Goal: Information Seeking & Learning: Find specific fact

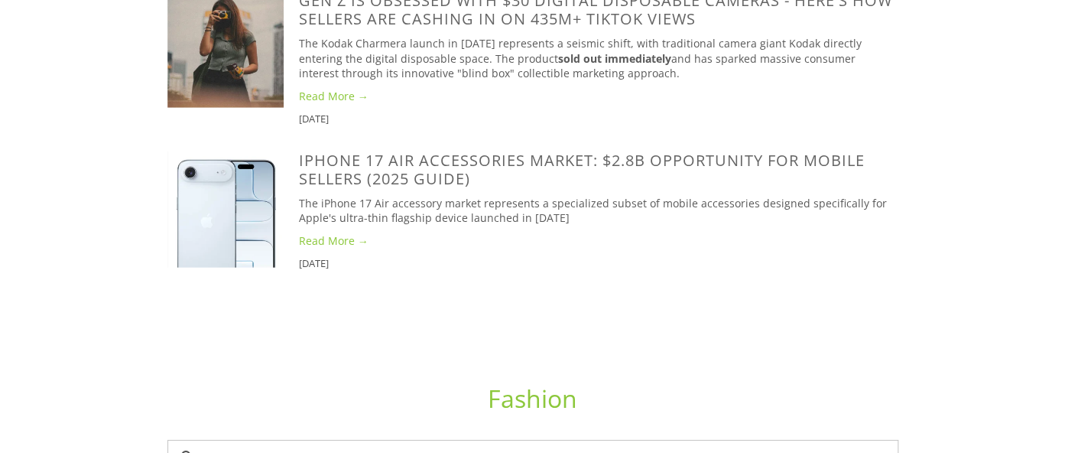
scroll to position [2018, 0]
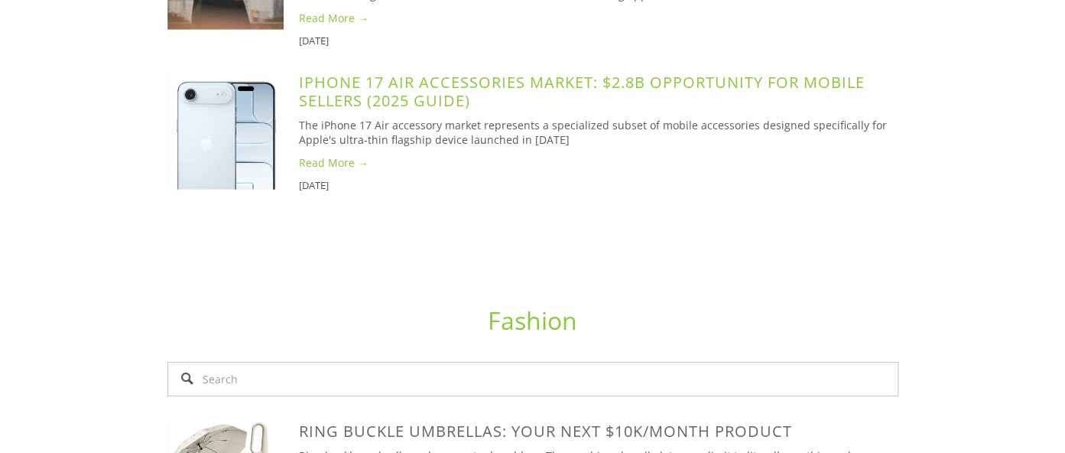
click at [368, 111] on link "iPhone 17 Air Accessories Market: $2.8B Opportunity for Mobile Sellers (2025 Gu…" at bounding box center [582, 91] width 566 height 39
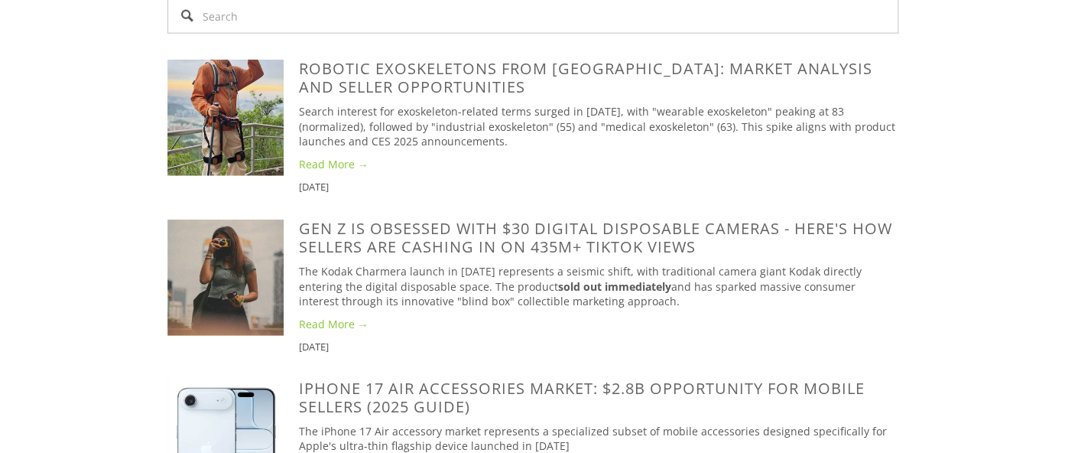
scroll to position [1749, 0]
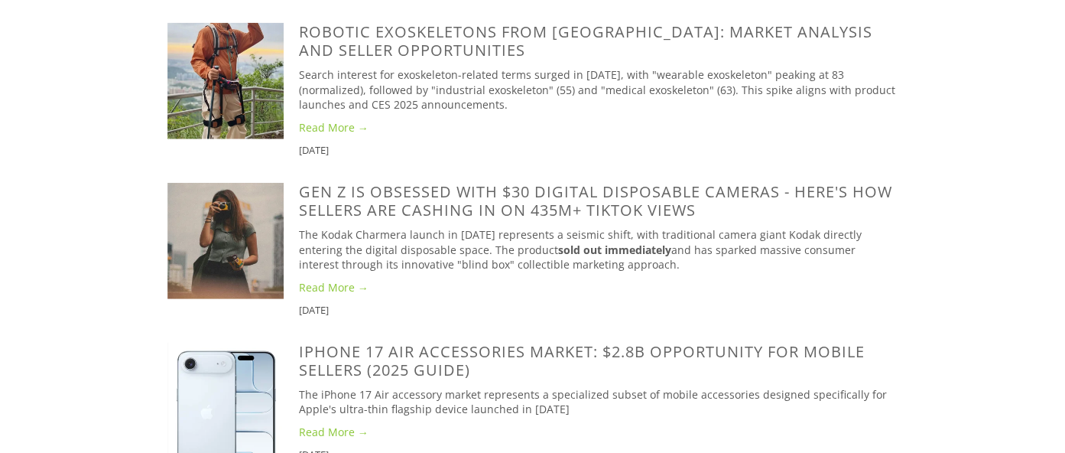
paste input "Intel Core i3-12100F"
type input "Intel Core i3-12100F"
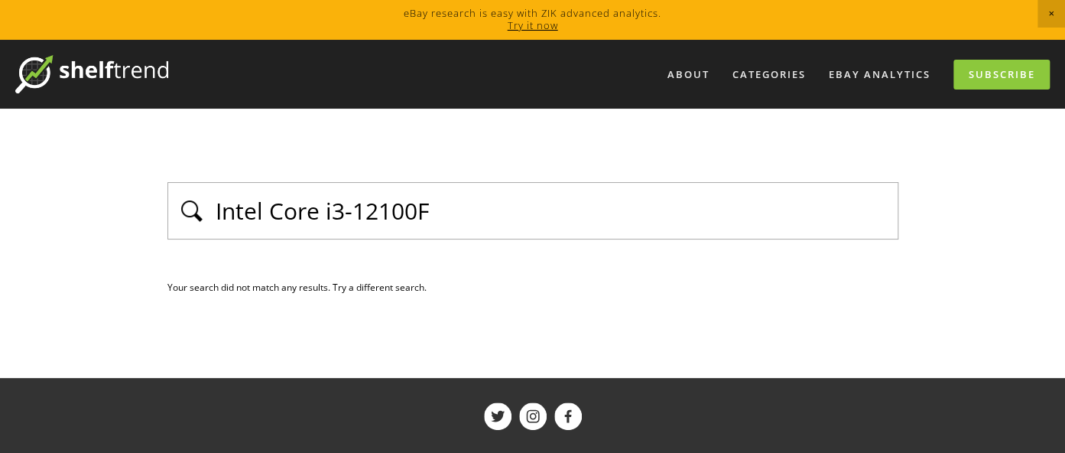
click at [462, 207] on input "Intel Core i3-12100F" at bounding box center [551, 210] width 675 height 33
click at [497, 200] on input "Intel Core i3-12100F" at bounding box center [551, 210] width 675 height 33
click at [443, 206] on input "Intel Core i3-12100F" at bounding box center [551, 210] width 675 height 33
click at [437, 211] on input "Intel Core i3-12100F" at bounding box center [551, 210] width 675 height 33
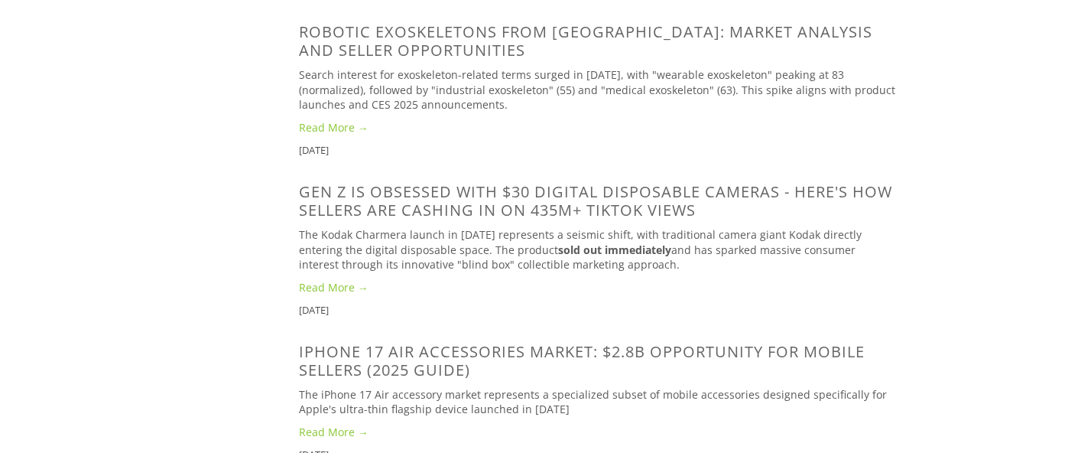
scroll to position [1749, 0]
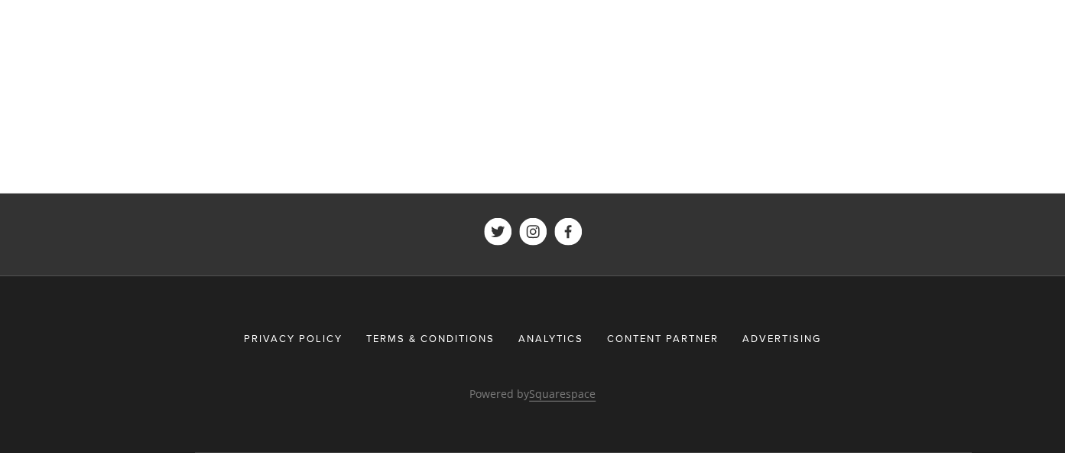
scroll to position [7131, 0]
